Goal: Register for event/course

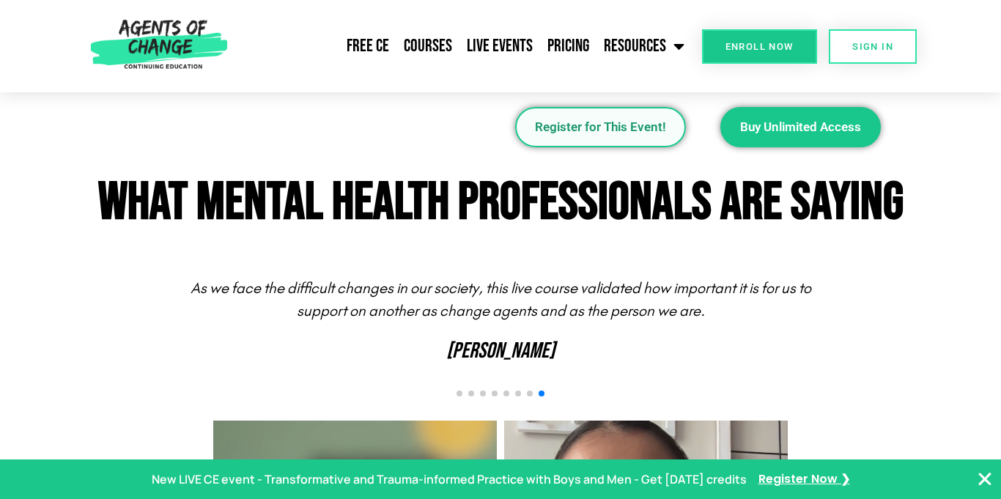
scroll to position [3265, 0]
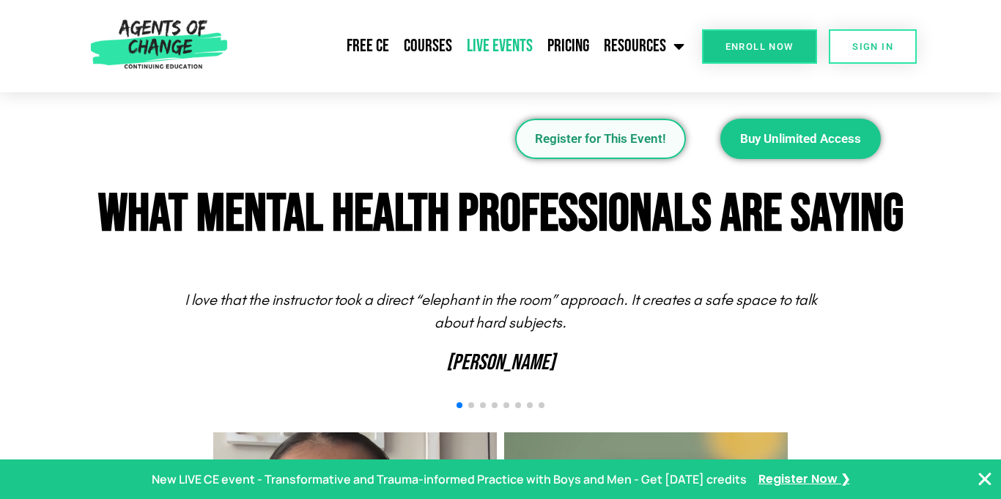
click at [489, 46] on link "Live Events" at bounding box center [500, 46] width 81 height 37
